Goal: Find specific page/section: Find specific page/section

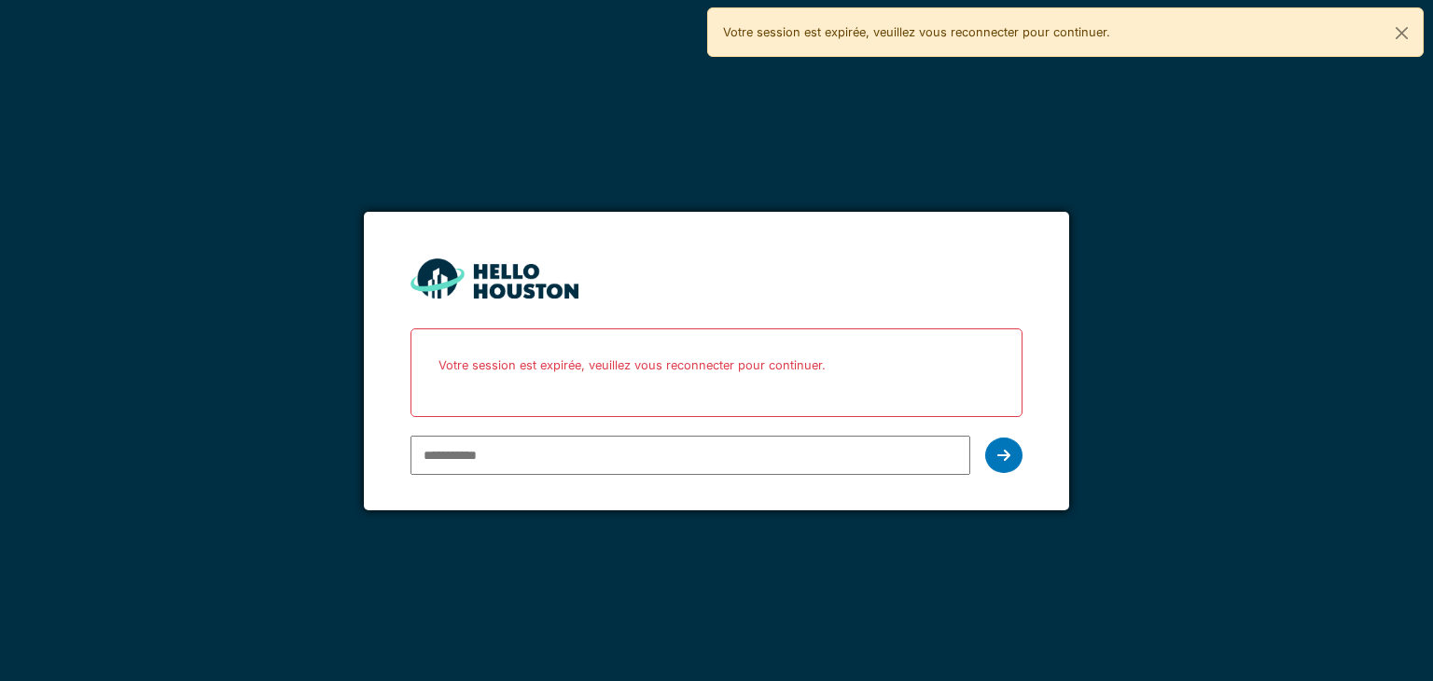
type input "**********"
click at [998, 456] on icon at bounding box center [1003, 455] width 13 height 15
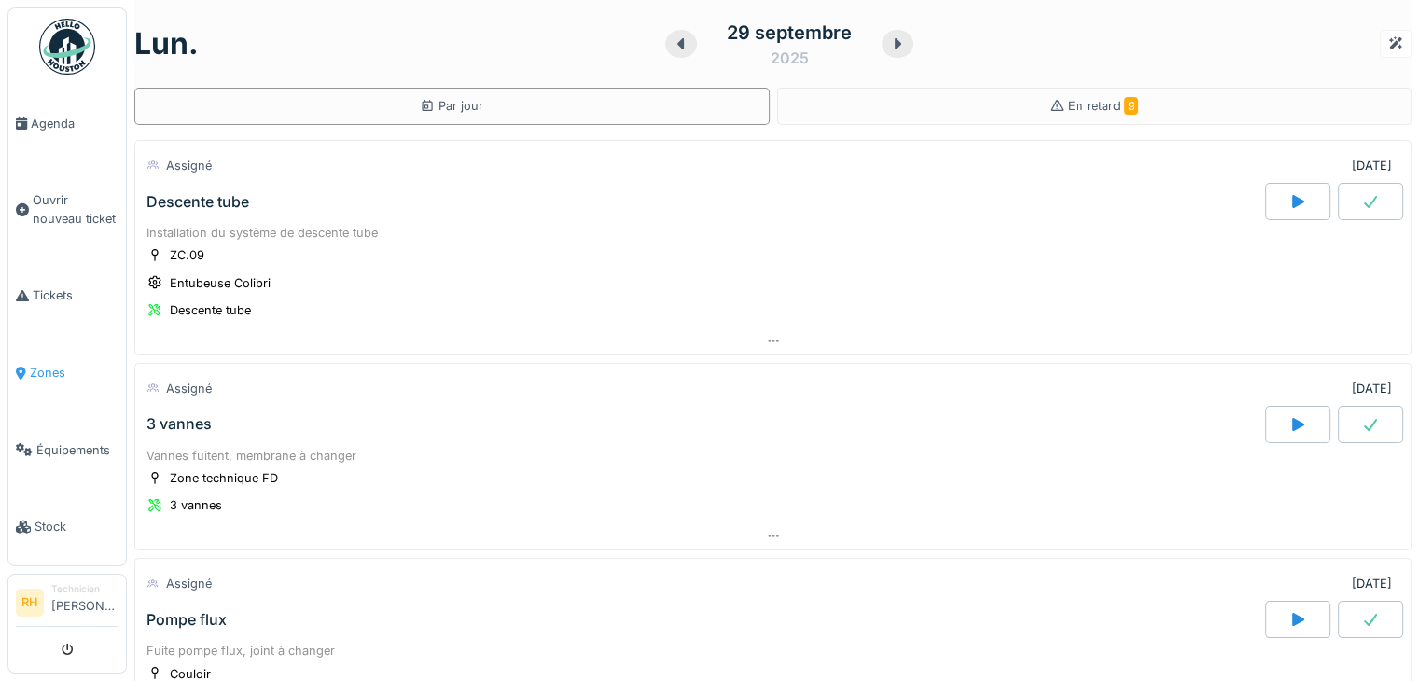
click at [41, 368] on span "Zones" at bounding box center [74, 373] width 89 height 18
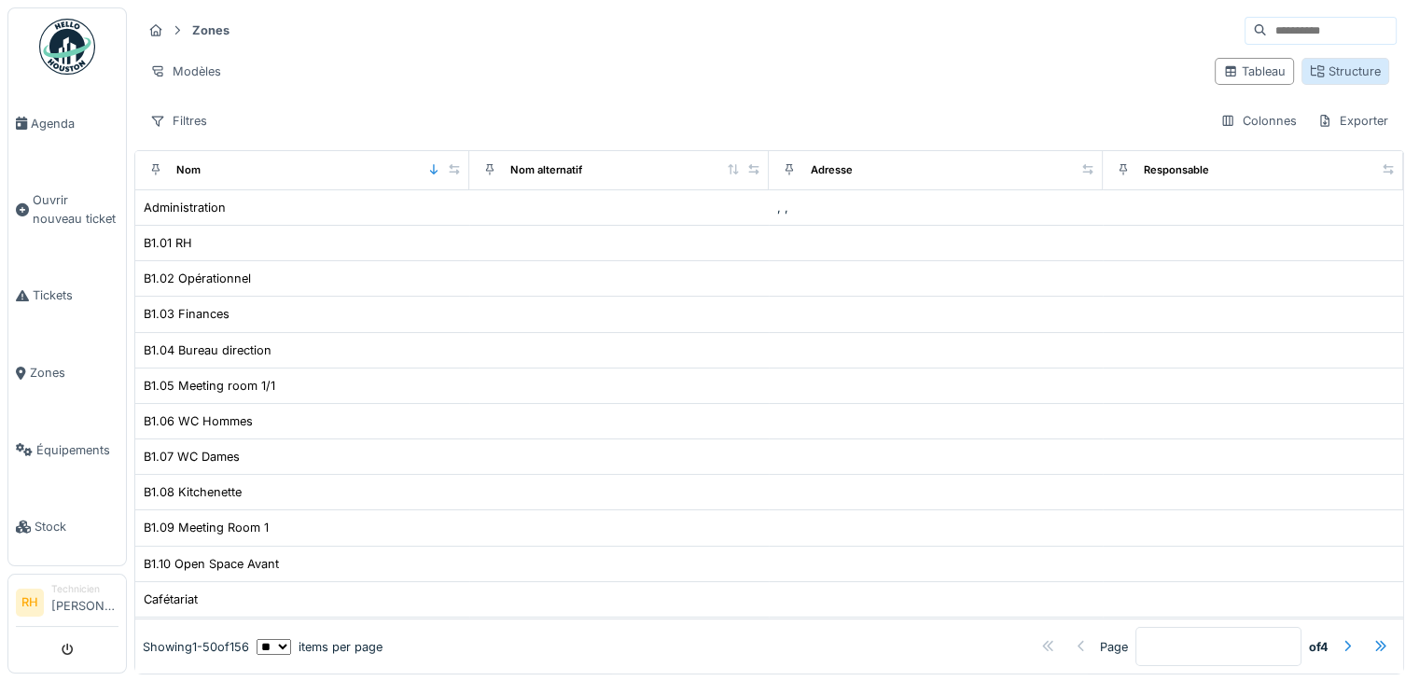
click at [1329, 78] on div "Structure" at bounding box center [1345, 71] width 71 height 18
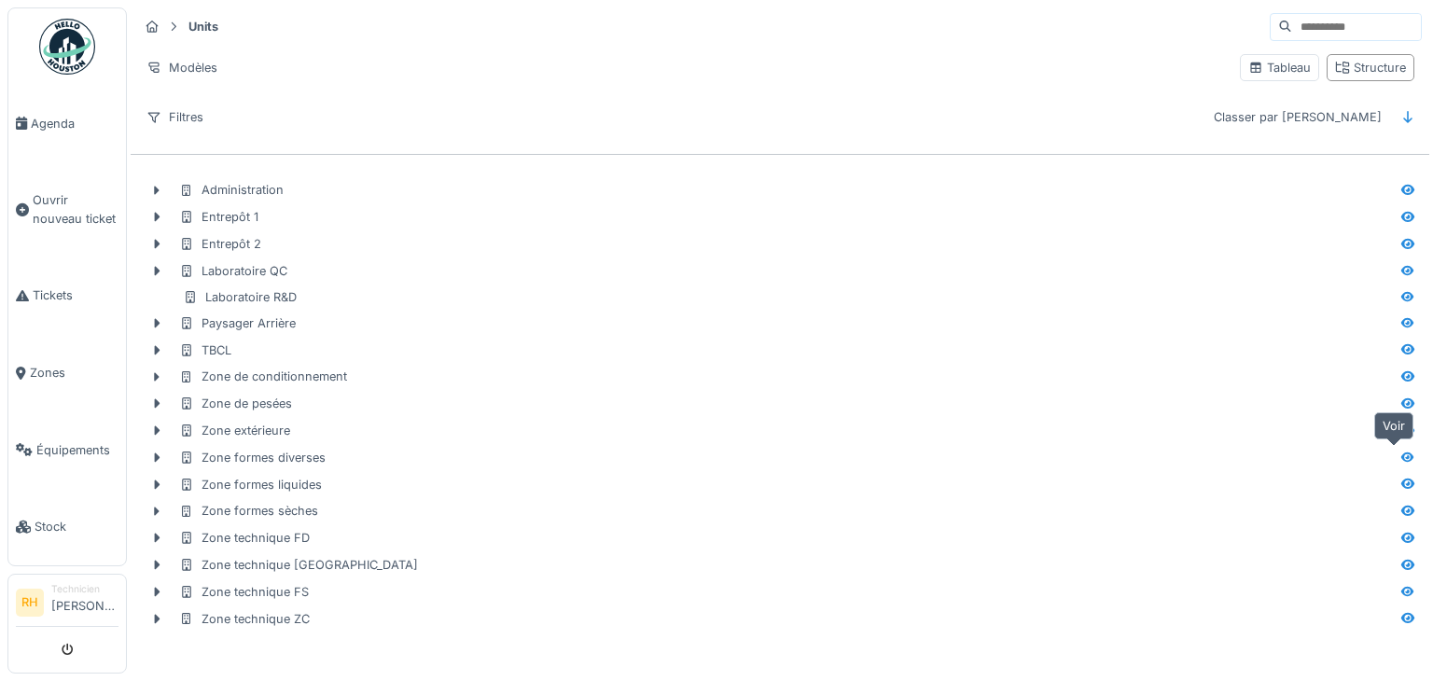
click at [1401, 451] on icon at bounding box center [1407, 456] width 13 height 10
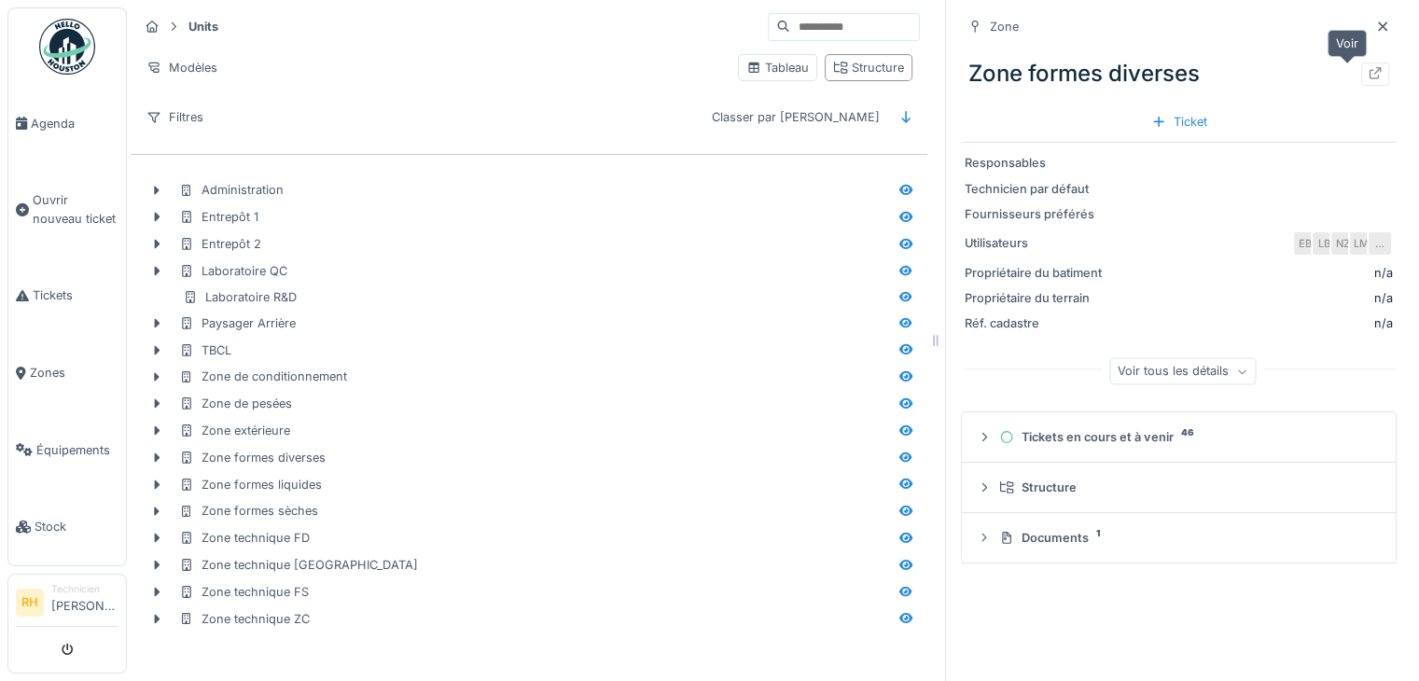
click at [1369, 71] on icon at bounding box center [1375, 73] width 12 height 12
click at [898, 617] on icon at bounding box center [905, 618] width 15 height 12
click at [1361, 83] on div at bounding box center [1375, 73] width 28 height 23
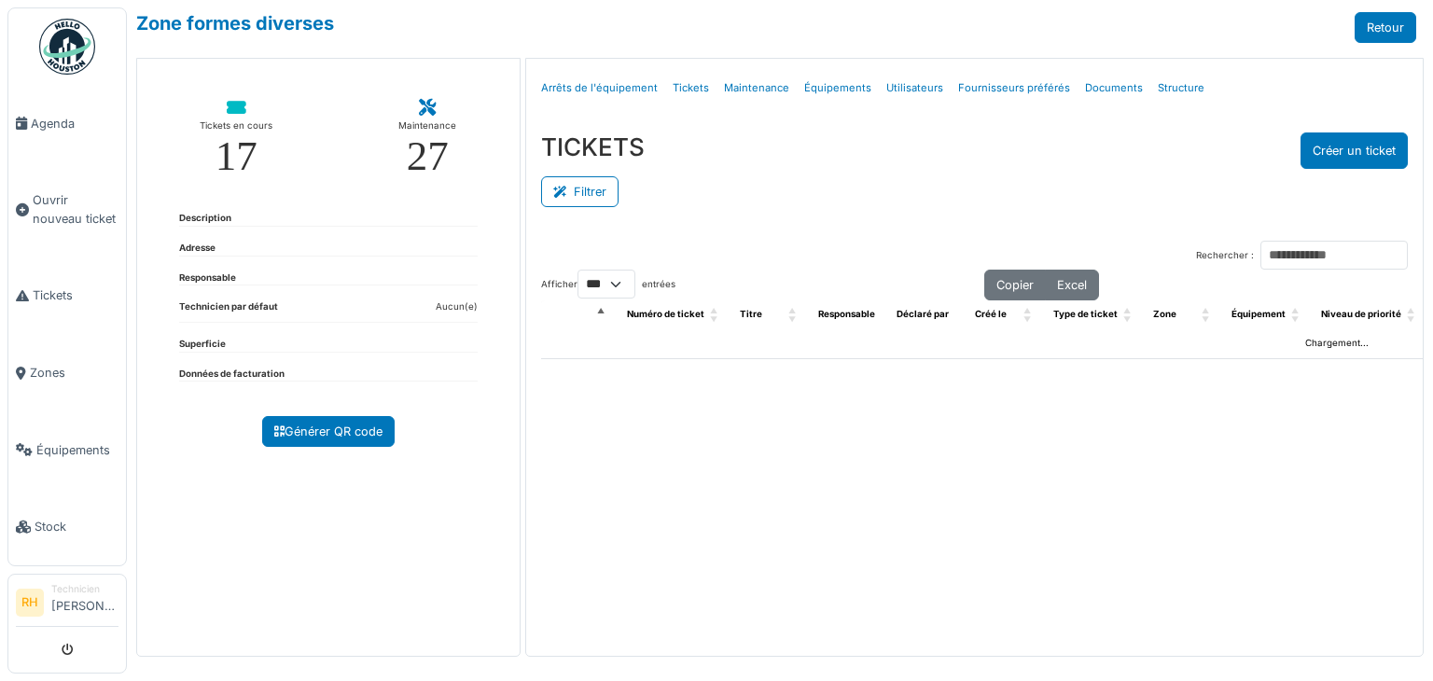
select select "***"
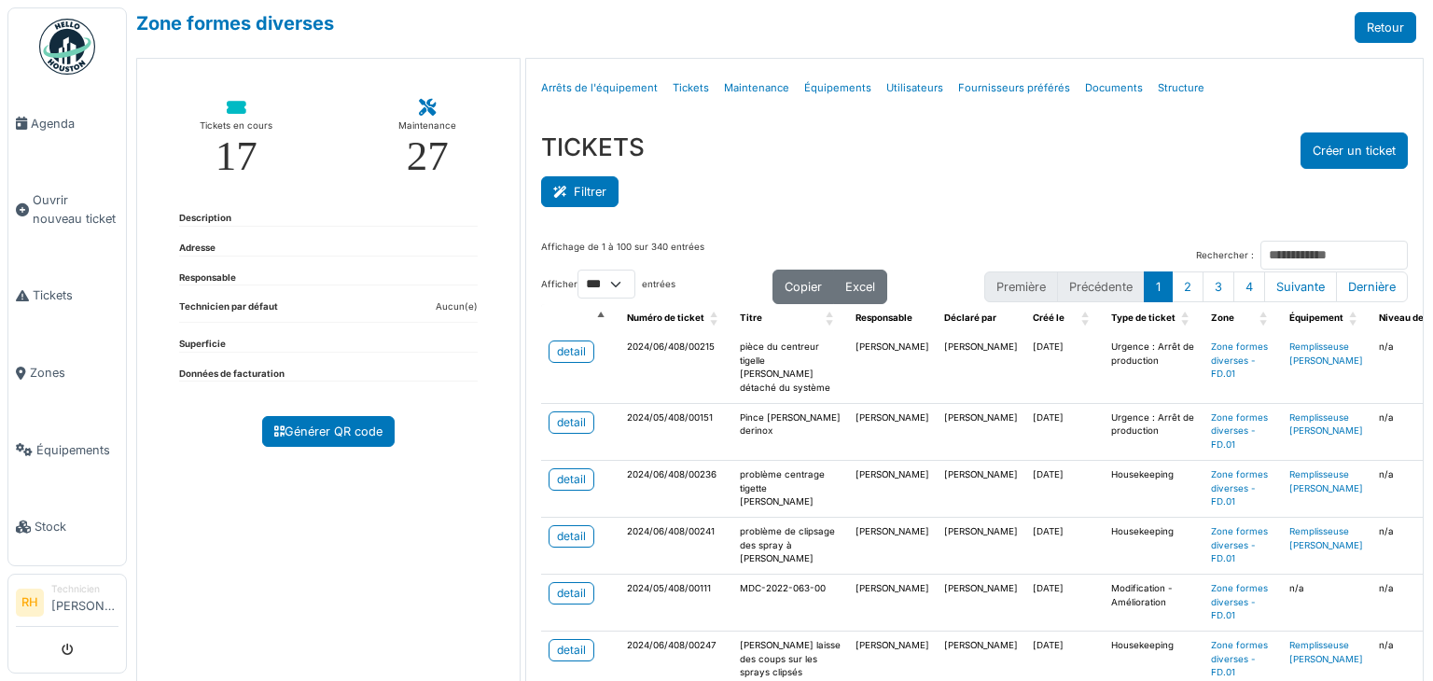
click at [583, 184] on button "Filtrer" at bounding box center [579, 191] width 77 height 31
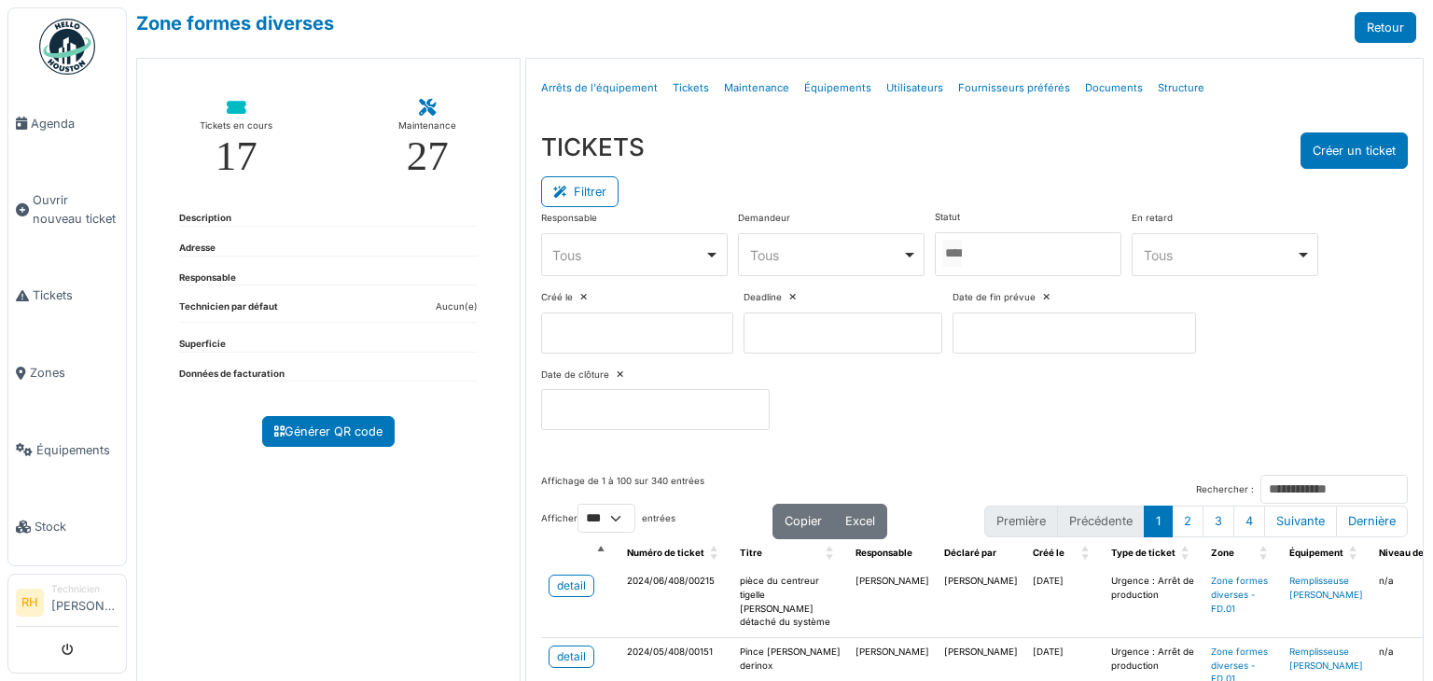
click at [1057, 243] on div at bounding box center [1028, 254] width 187 height 44
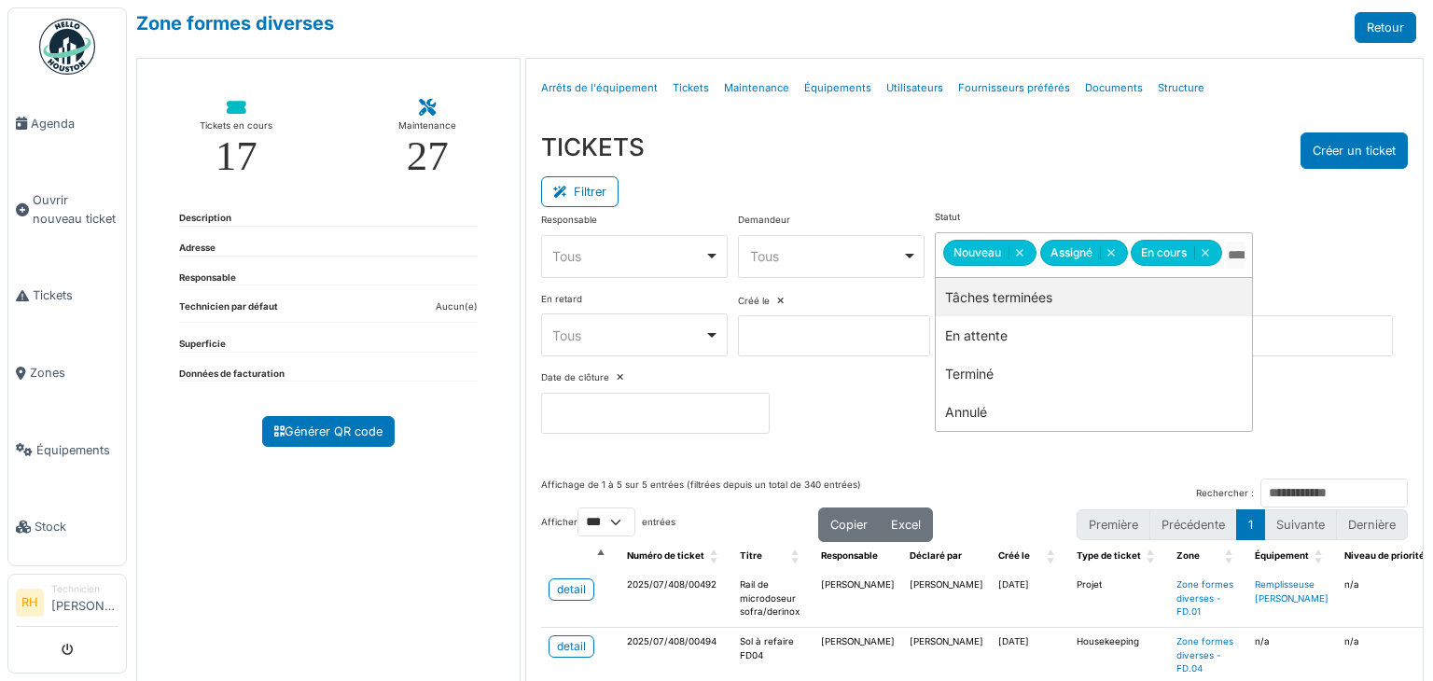
click at [1016, 198] on div "Filtrer" at bounding box center [974, 190] width 866 height 42
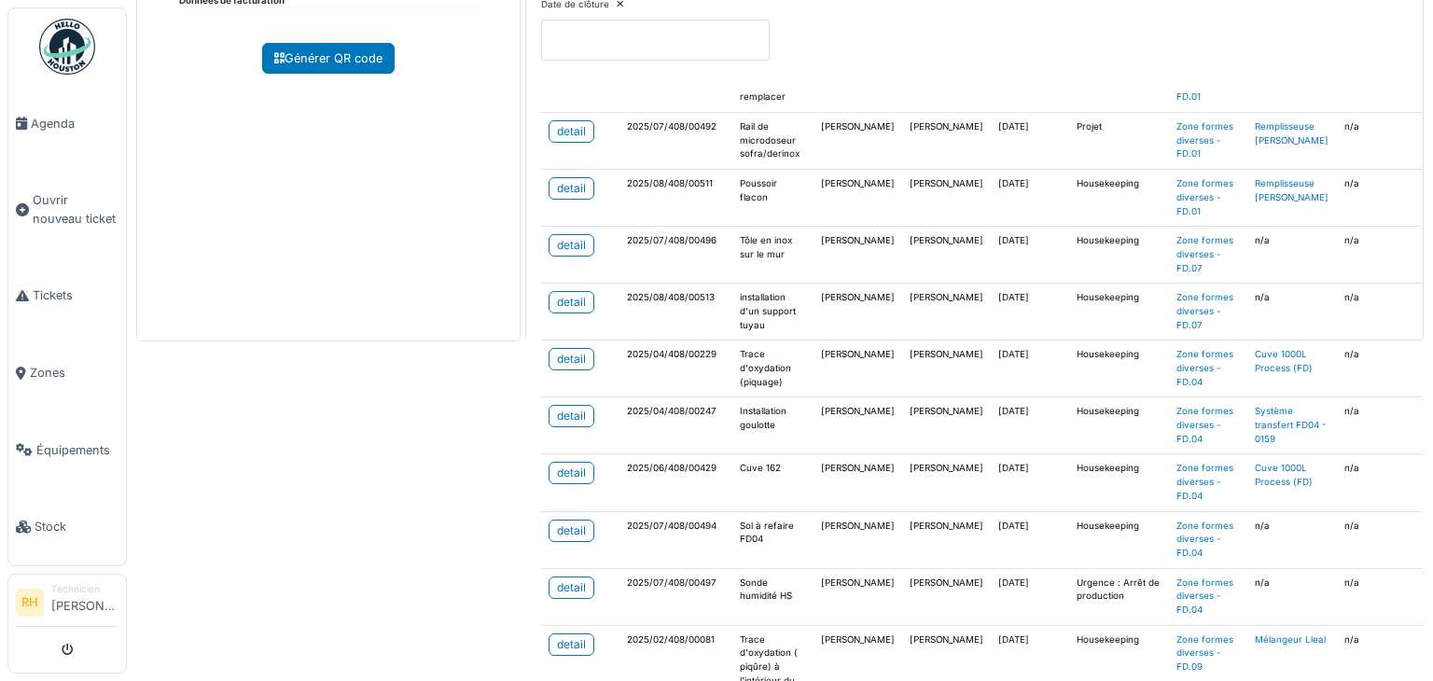
scroll to position [187, 0]
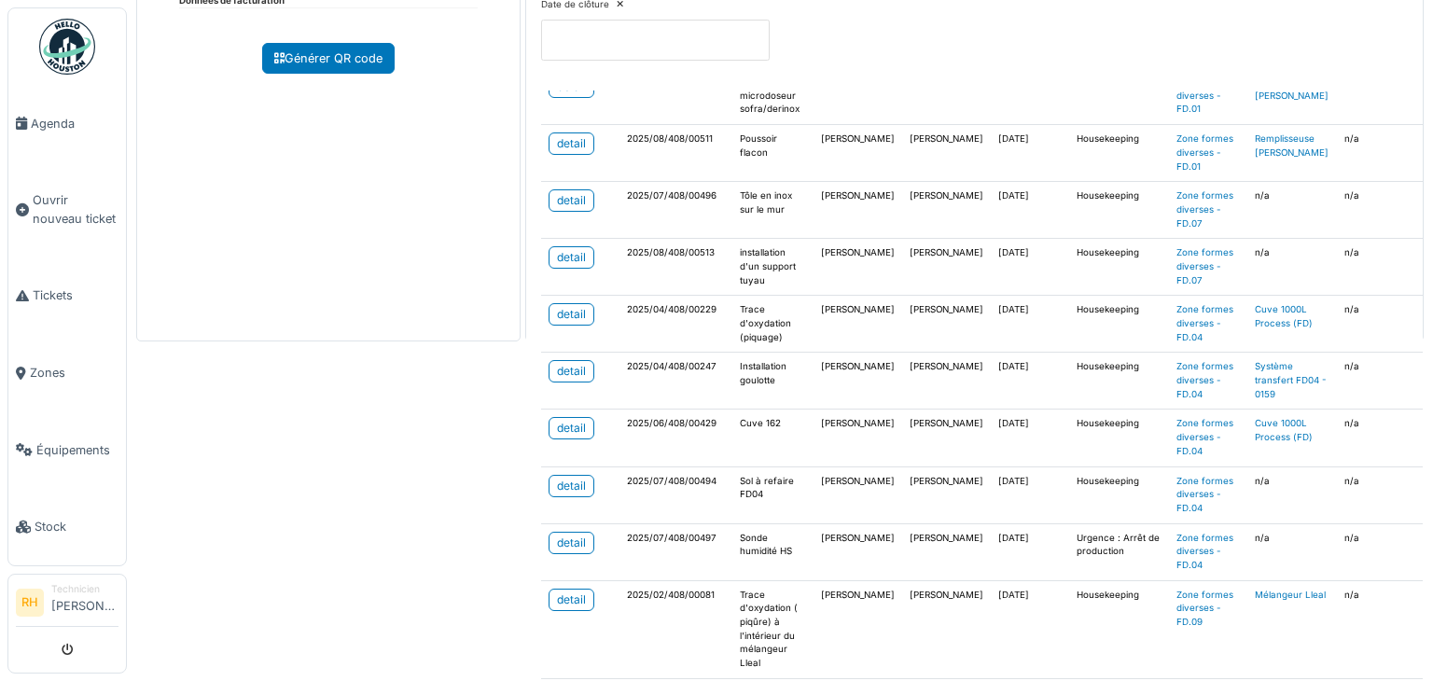
click at [561, 435] on td "detail" at bounding box center [580, 437] width 78 height 57
click at [566, 431] on div "detail" at bounding box center [571, 428] width 29 height 17
click at [582, 535] on link "detail" at bounding box center [571, 543] width 46 height 22
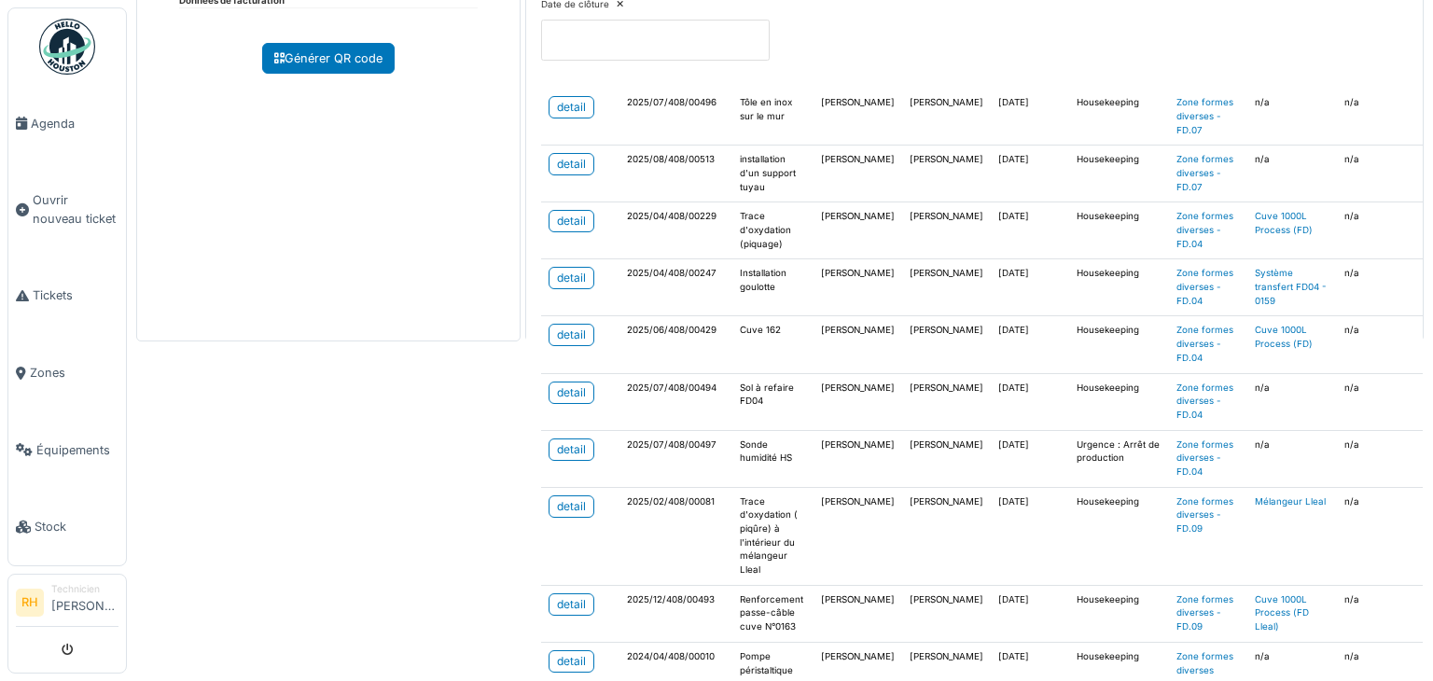
scroll to position [373, 0]
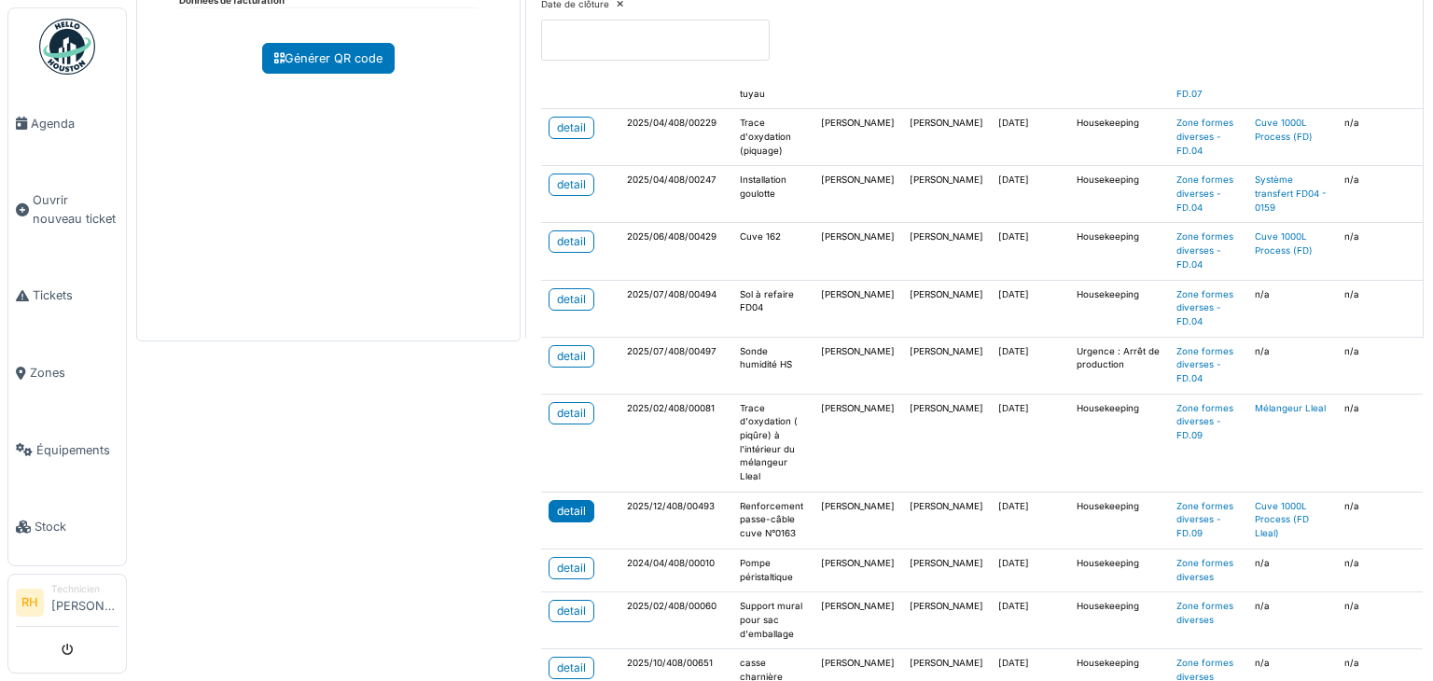
click at [575, 505] on div "detail" at bounding box center [571, 511] width 29 height 17
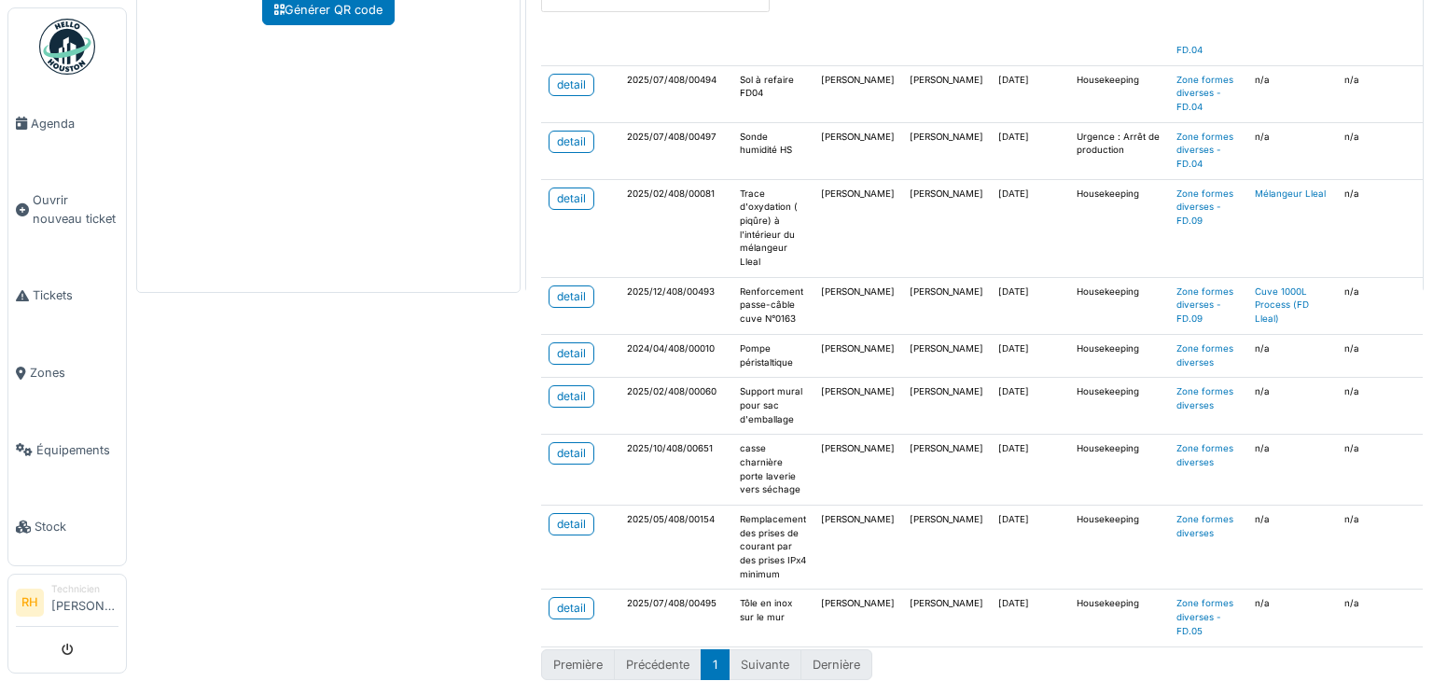
scroll to position [436, 0]
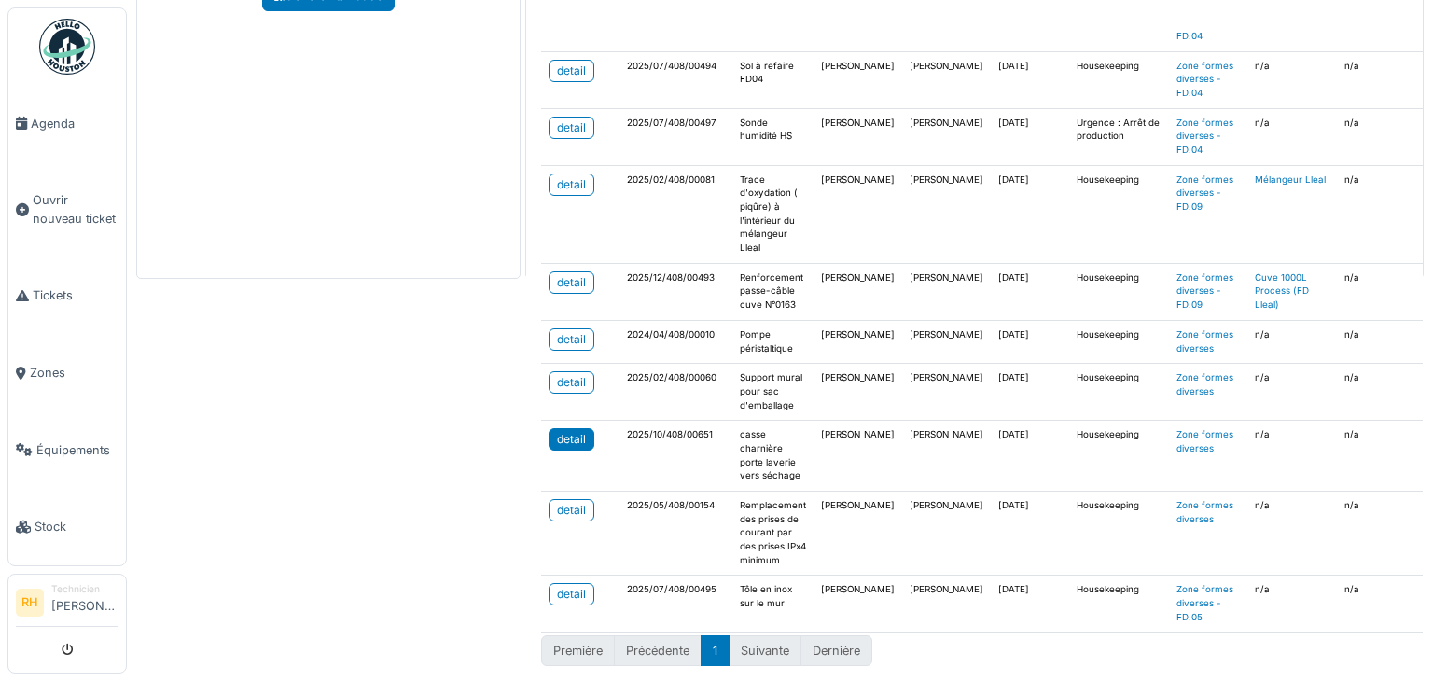
click at [575, 428] on link "detail" at bounding box center [571, 439] width 46 height 22
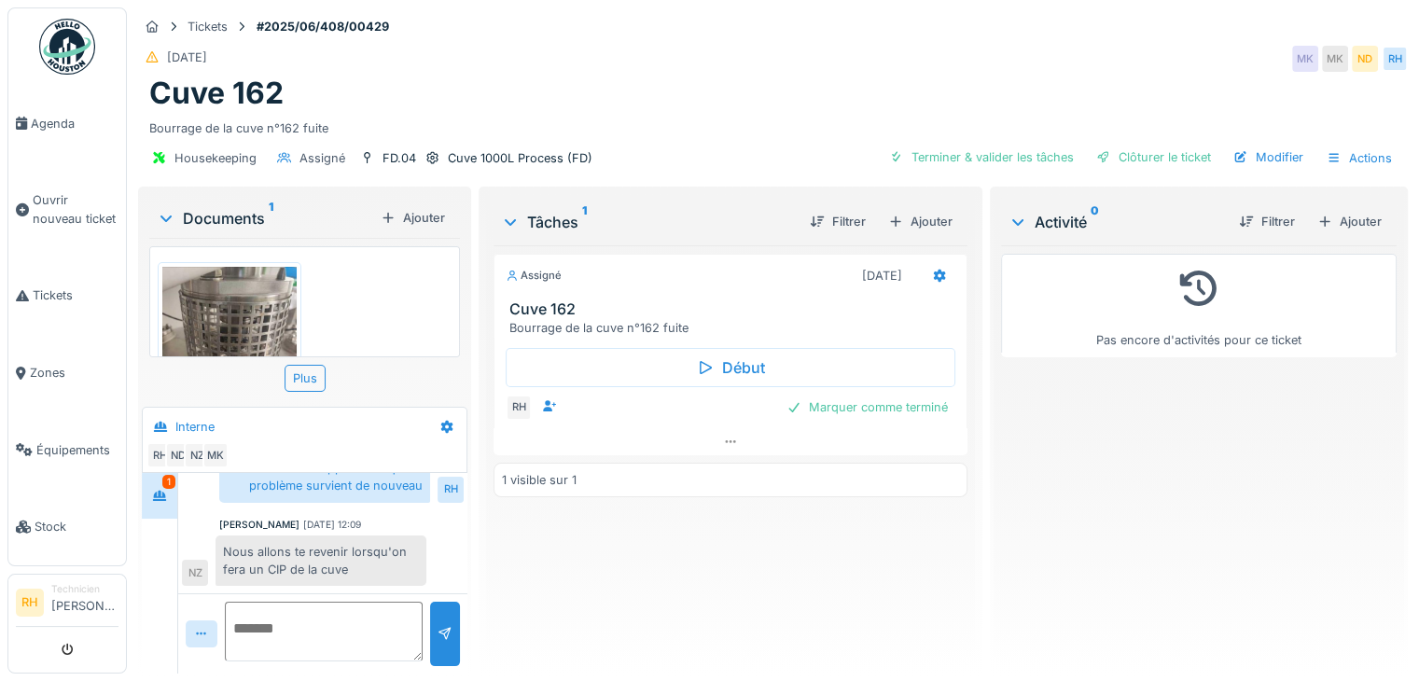
scroll to position [14, 0]
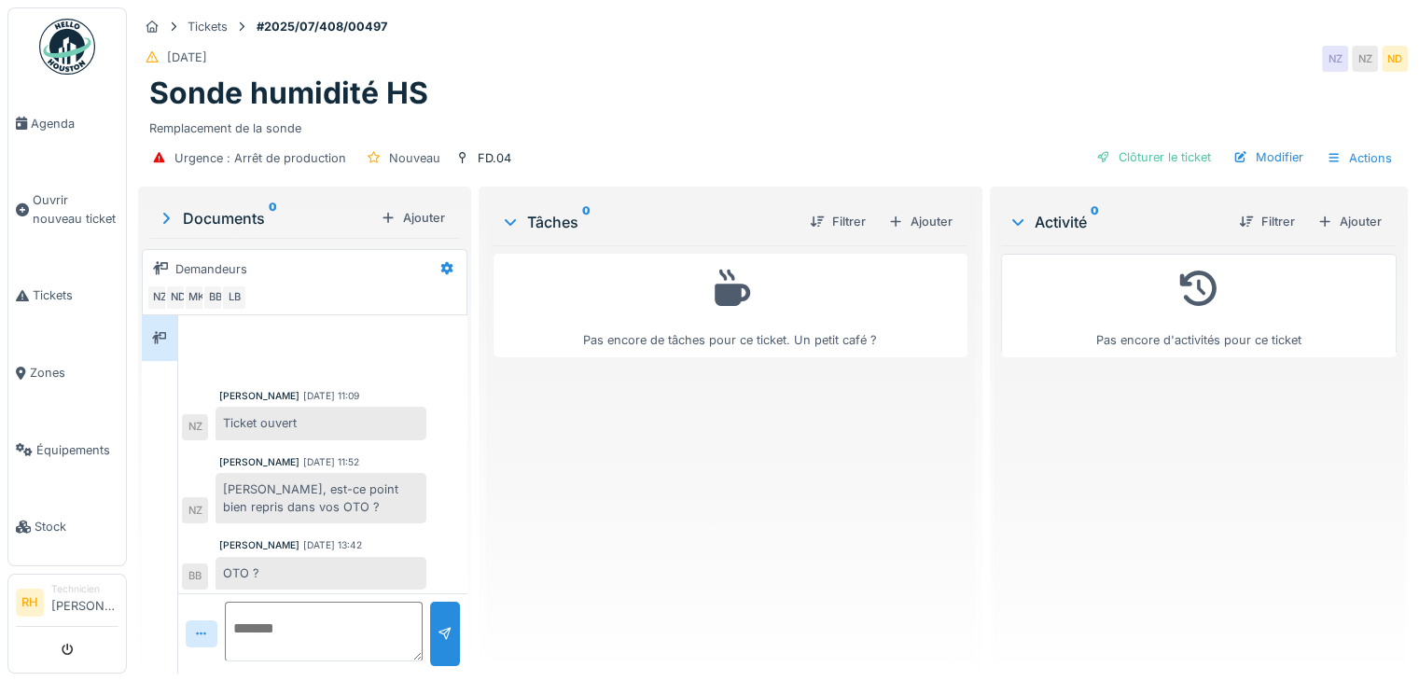
scroll to position [122, 0]
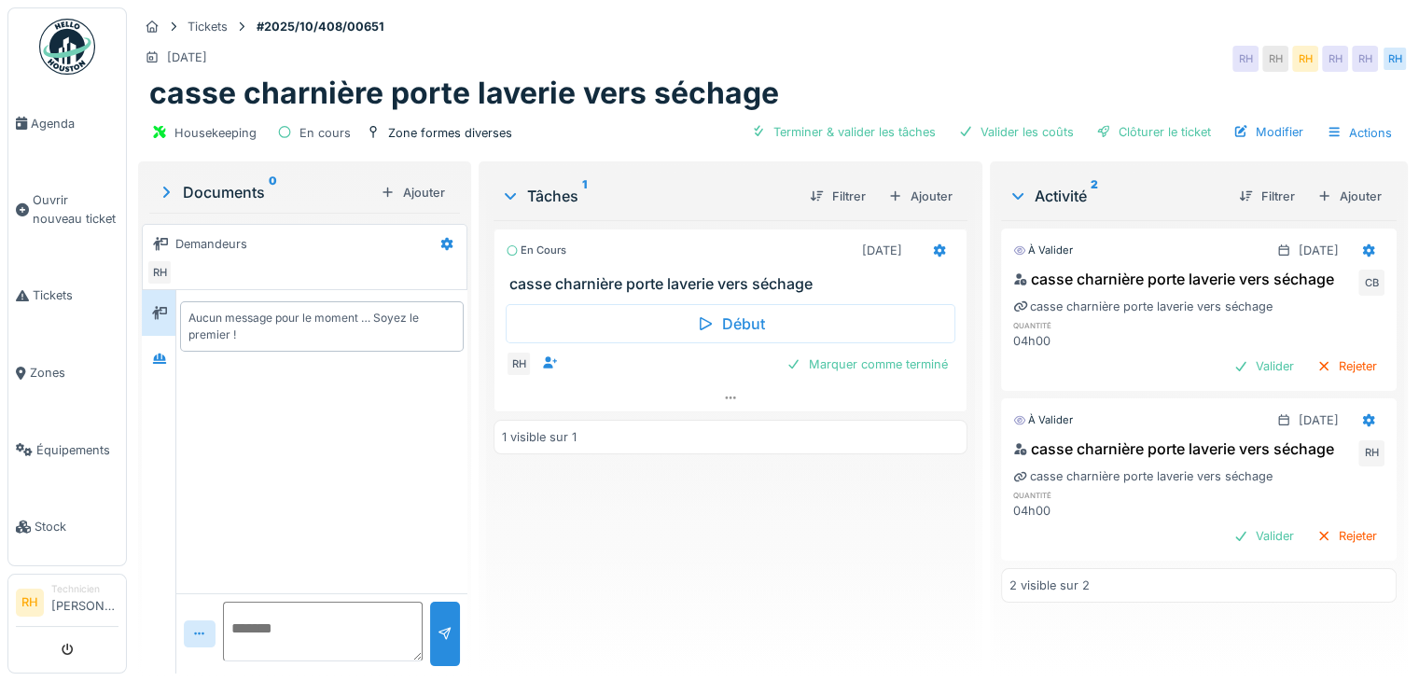
scroll to position [14, 0]
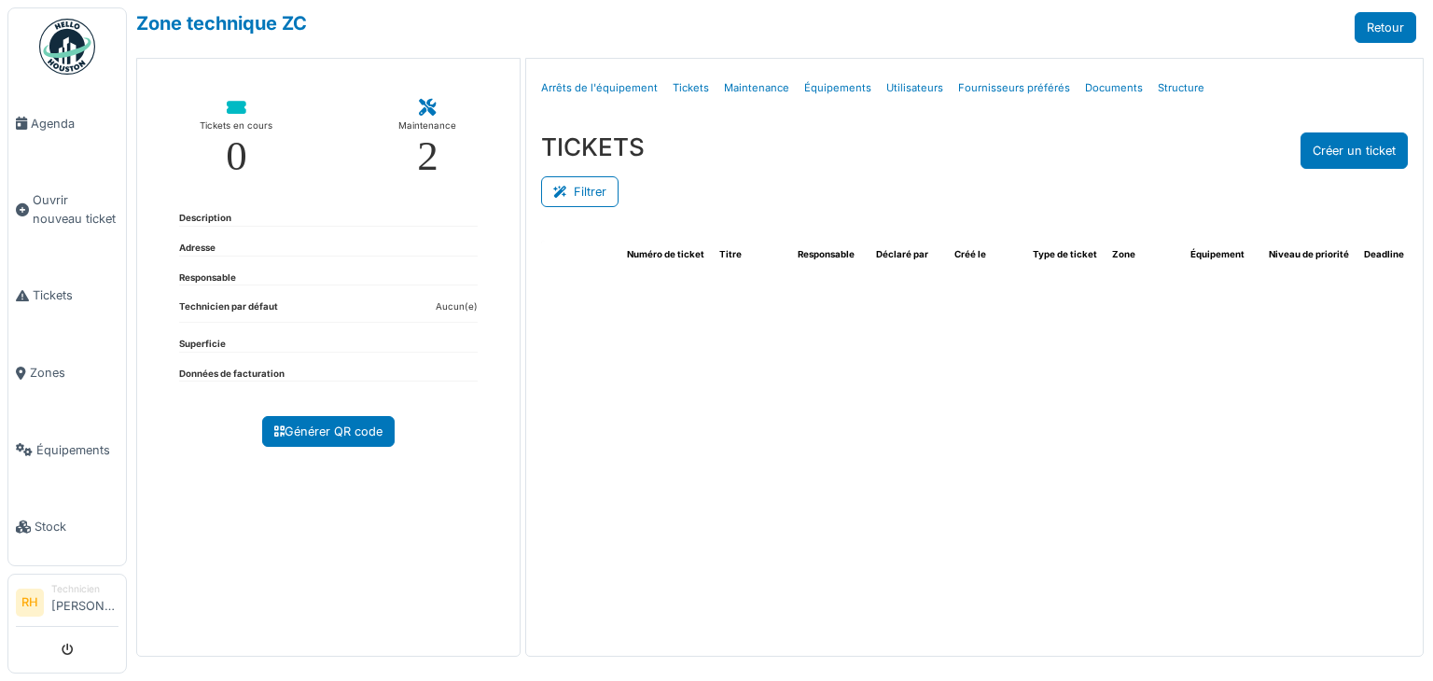
select select "***"
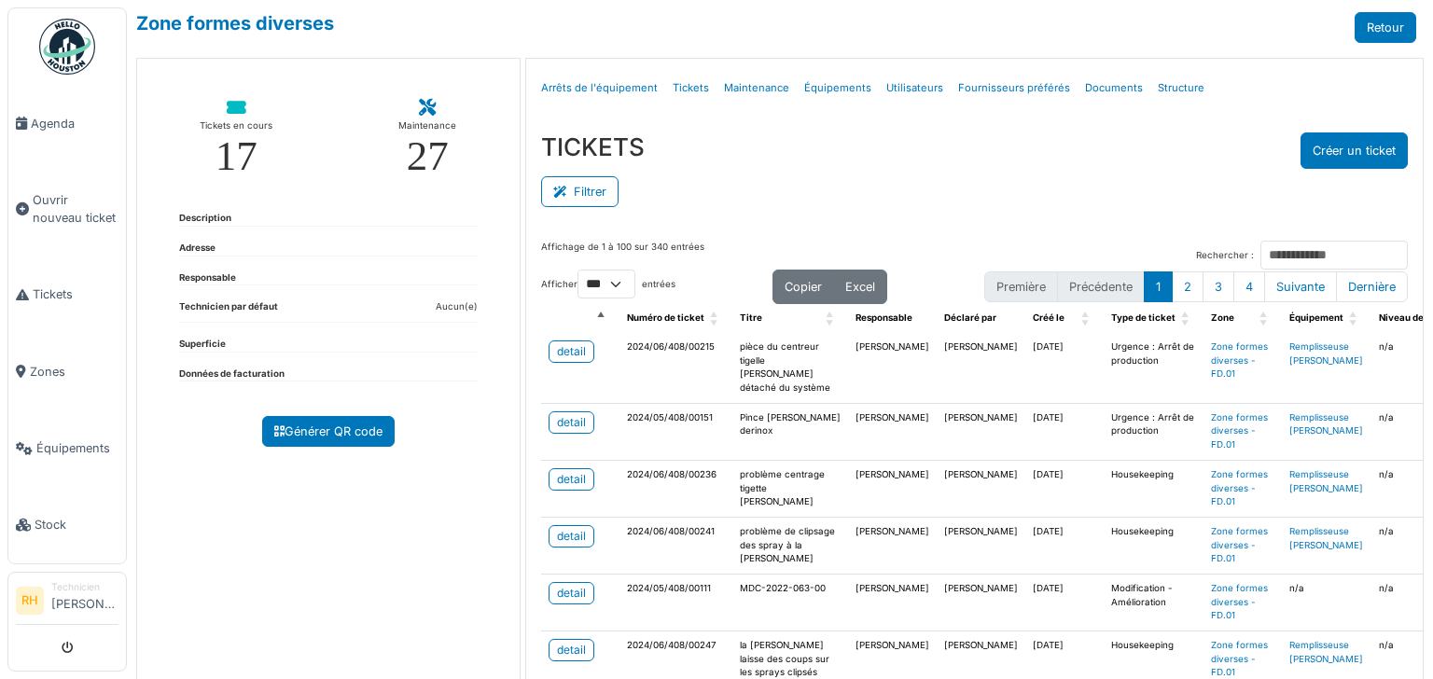
select select "***"
